Goal: Task Accomplishment & Management: Use online tool/utility

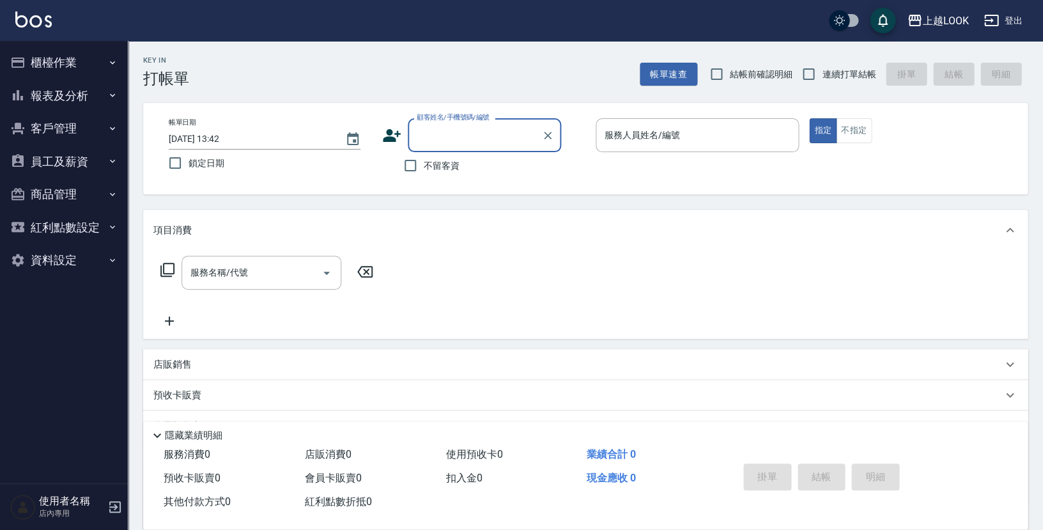
click at [59, 61] on button "櫃檯作業" at bounding box center [64, 62] width 118 height 33
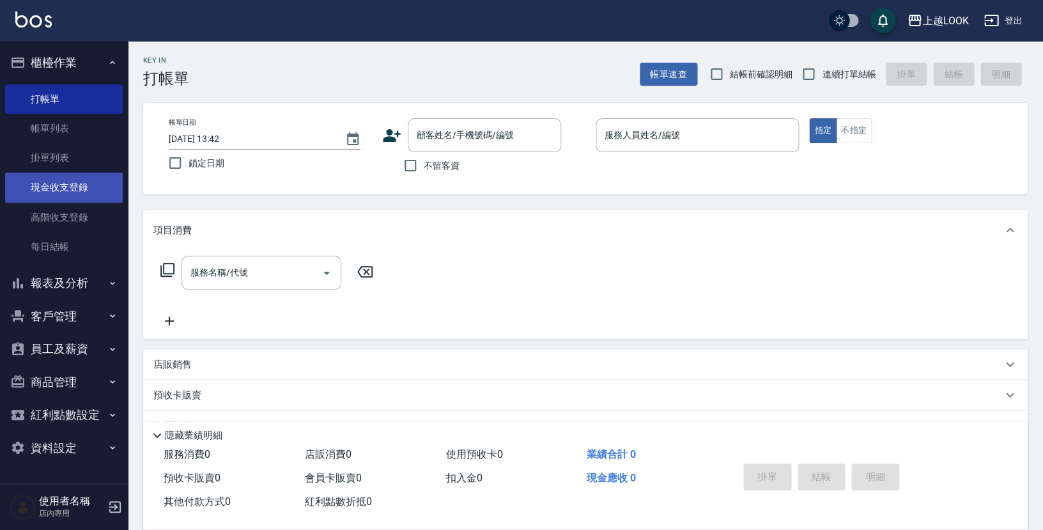
click at [72, 187] on link "現金收支登錄" at bounding box center [64, 187] width 118 height 29
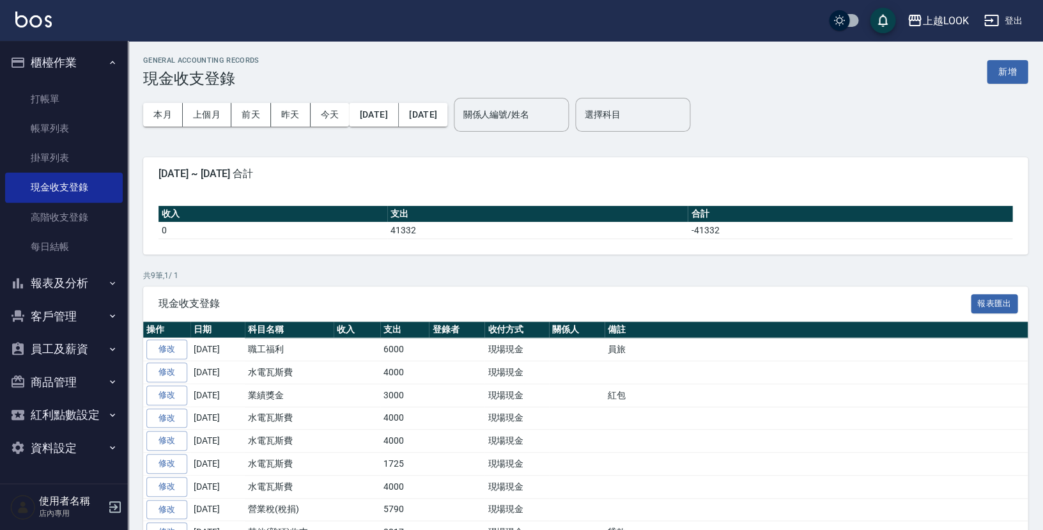
click at [1018, 24] on button "登出" at bounding box center [1003, 21] width 49 height 24
